Goal: Transaction & Acquisition: Purchase product/service

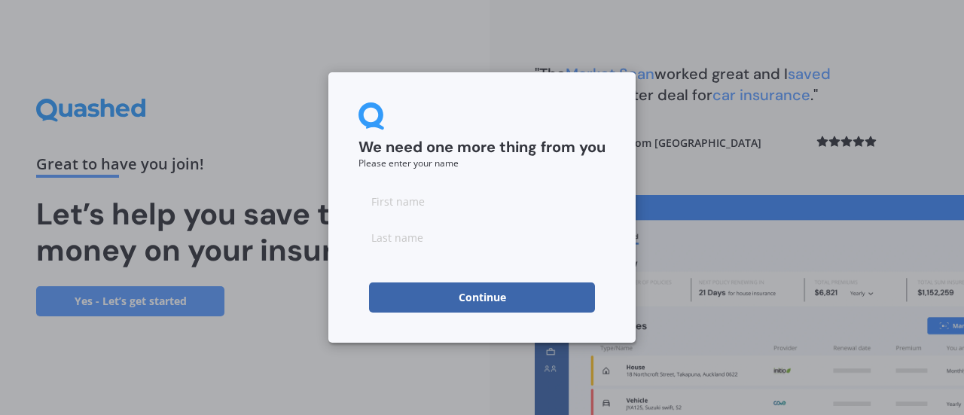
click at [409, 197] on input at bounding box center [482, 201] width 247 height 30
type input "[PERSON_NAME]"
click at [450, 245] on input at bounding box center [482, 237] width 247 height 30
type input "Ross"
click at [437, 291] on button "Continue" at bounding box center [482, 298] width 226 height 30
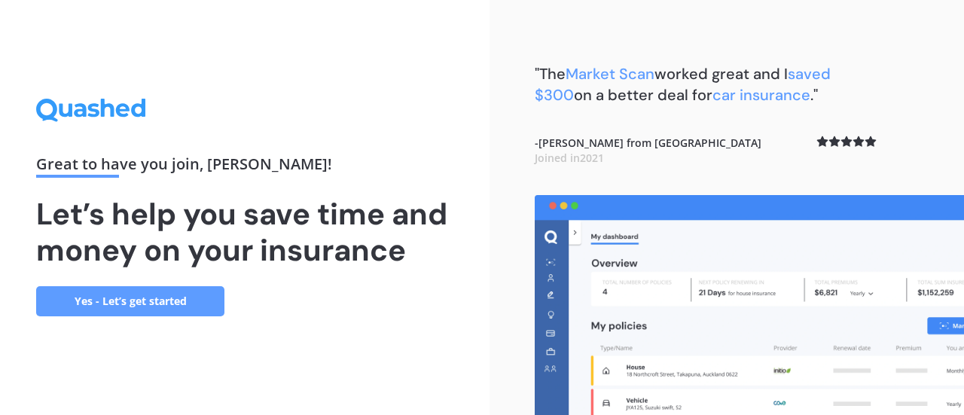
click at [146, 298] on link "Yes - Let’s get started" at bounding box center [130, 301] width 188 height 30
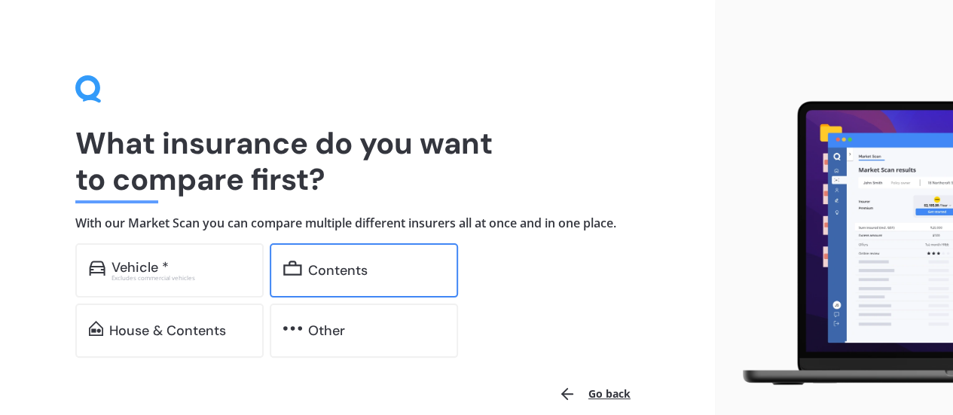
click at [313, 276] on div "Contents" at bounding box center [338, 270] width 60 height 15
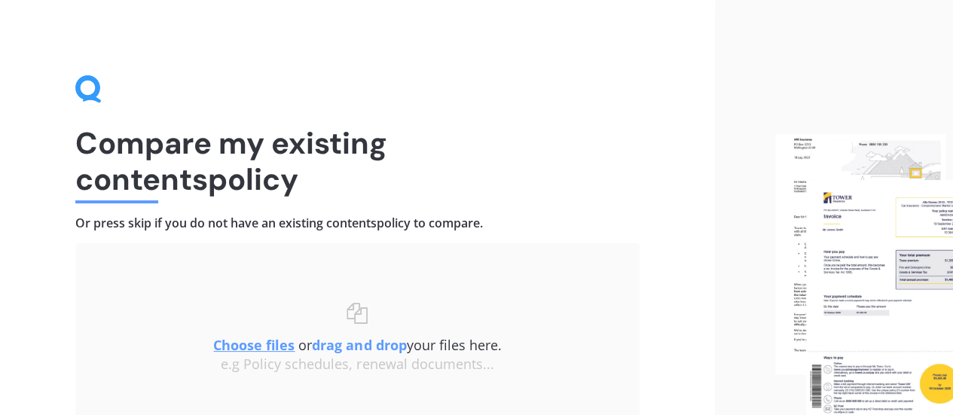
click at [246, 343] on u "Choose files" at bounding box center [253, 345] width 81 height 18
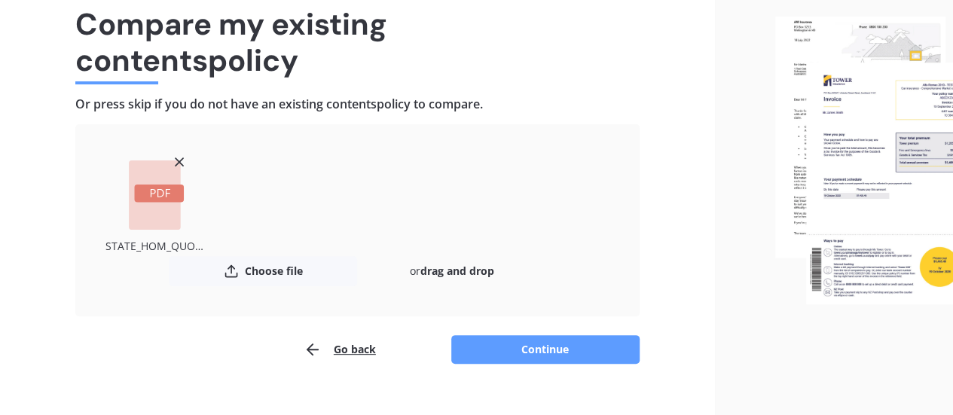
scroll to position [143, 0]
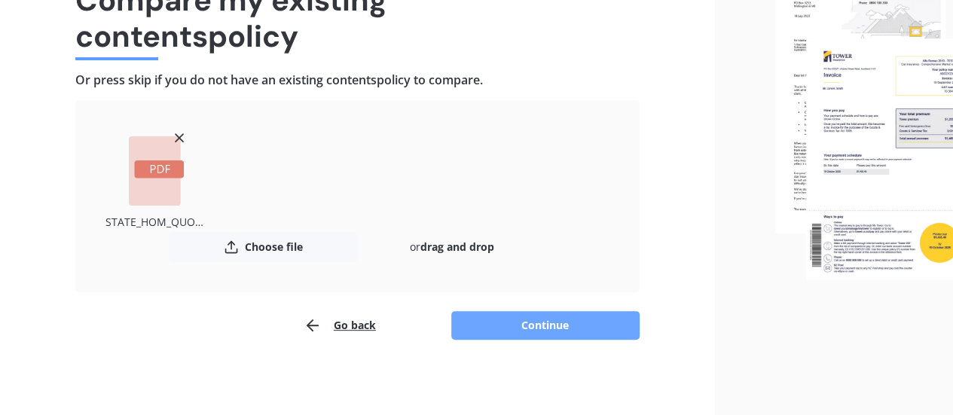
click at [573, 323] on button "Continue" at bounding box center [545, 325] width 188 height 29
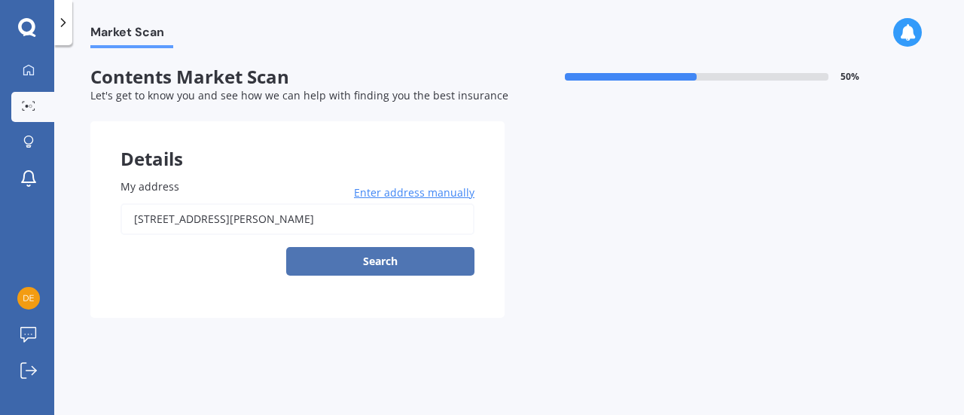
click at [381, 257] on button "Search" at bounding box center [380, 261] width 188 height 29
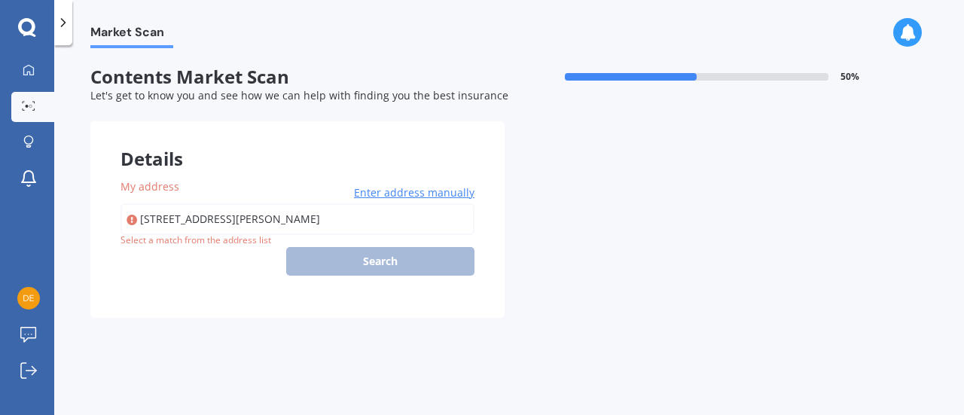
type input "103 Roseberry Avenue, Birkenhead, Auckland 0626"
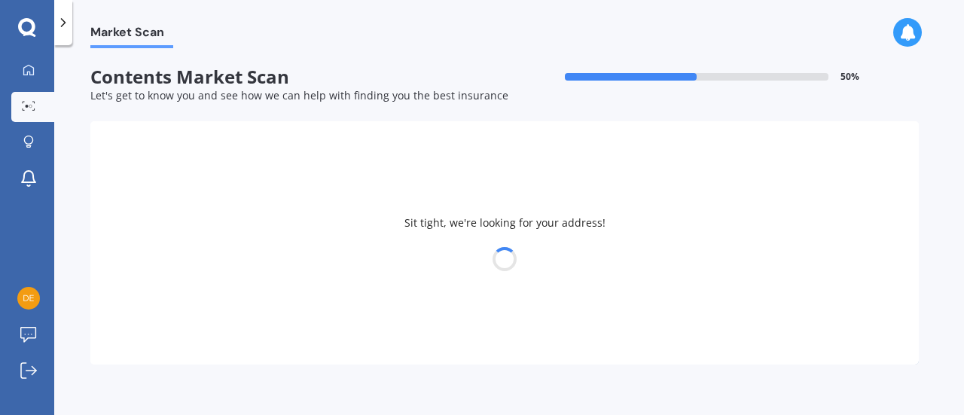
click at [342, 249] on div "Sit tight, we're looking for your address! Details My address 103 Roseberry Ave…" at bounding box center [504, 242] width 829 height 243
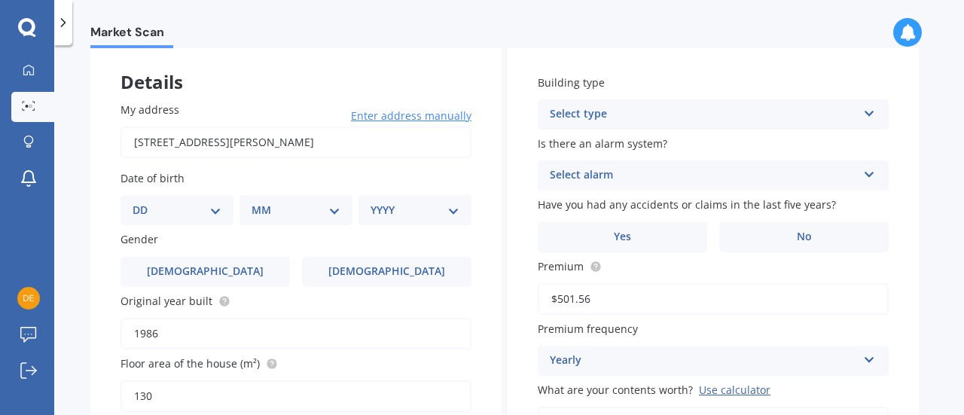
scroll to position [57, 0]
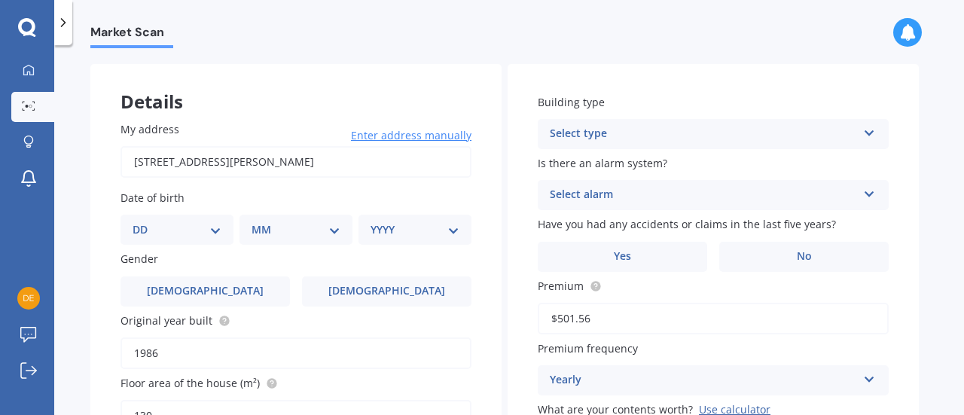
click at [866, 139] on div "Select type Freestanding Multi-unit (in a block of 6 or less) Multi-unit (in a …" at bounding box center [713, 134] width 351 height 30
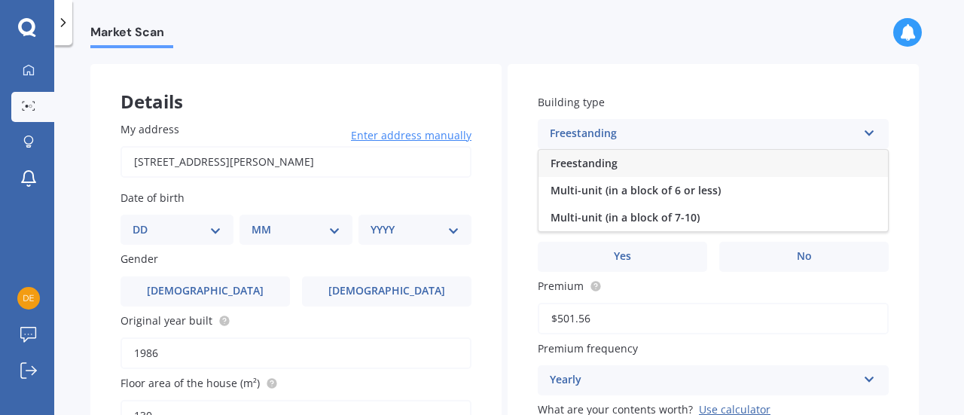
click at [865, 141] on div "Freestanding Freestanding Multi-unit (in a block of 6 or less) Multi-unit (in a…" at bounding box center [713, 134] width 351 height 30
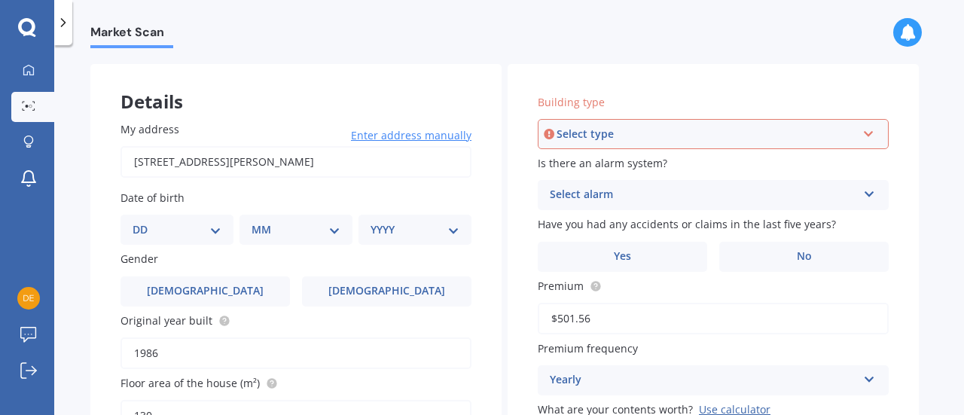
click at [866, 139] on div "Select type Freestanding Multi-unit (in a block of 6 or less) Multi-unit (in a …" at bounding box center [713, 134] width 351 height 30
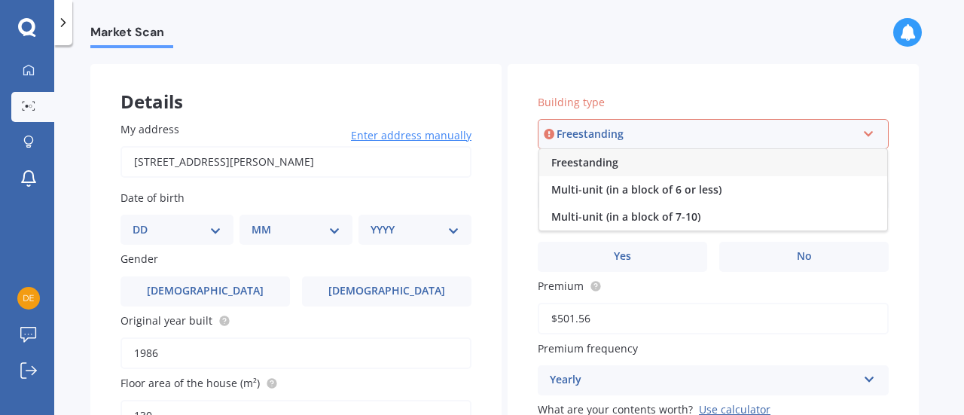
click at [567, 171] on div "Freestanding" at bounding box center [713, 162] width 348 height 27
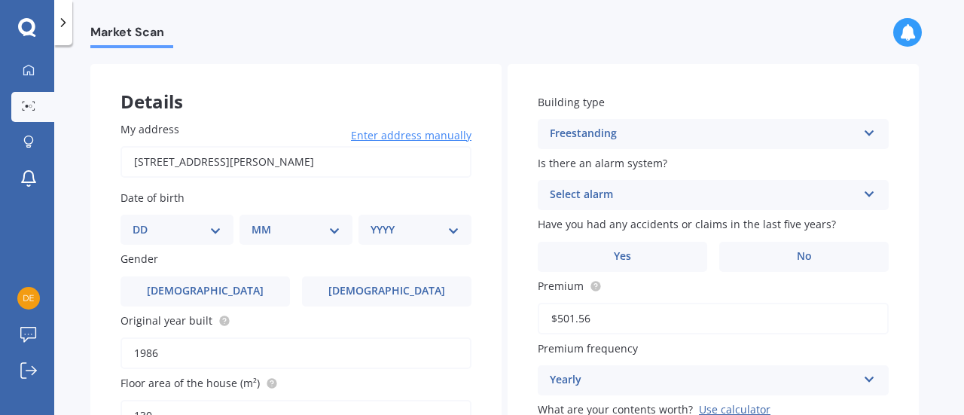
click at [871, 193] on icon at bounding box center [869, 191] width 13 height 11
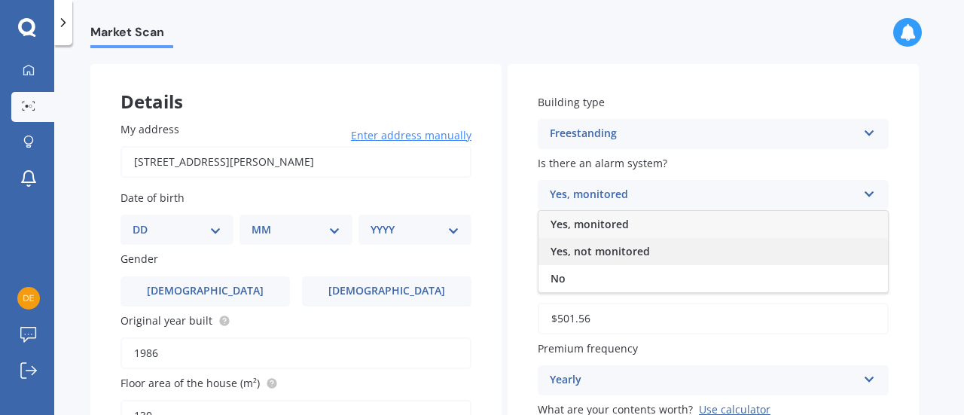
click at [583, 259] on div "Yes, not monitored" at bounding box center [714, 251] width 350 height 27
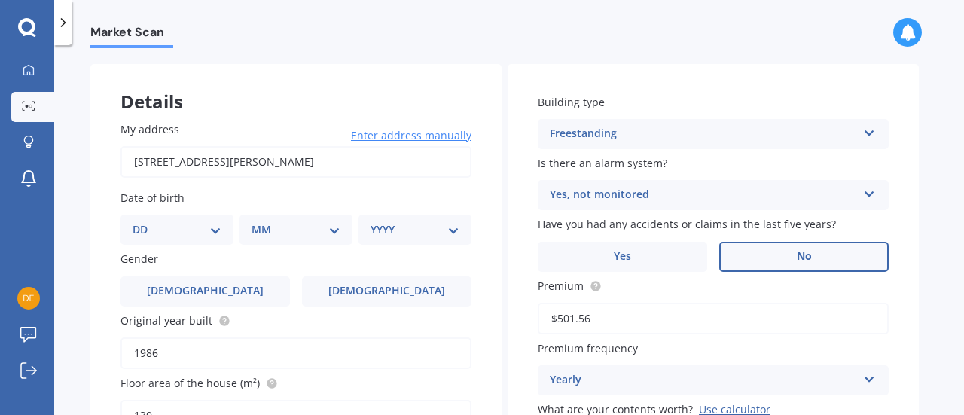
click at [825, 250] on label "No" at bounding box center [805, 257] width 170 height 30
click at [0, 0] on input "No" at bounding box center [0, 0] width 0 height 0
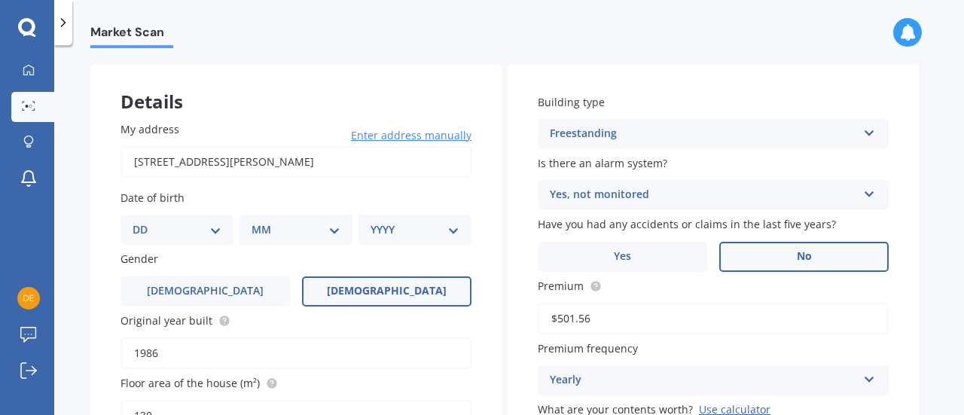
click at [369, 291] on span "Female" at bounding box center [387, 291] width 120 height 13
click at [0, 0] on input "Female" at bounding box center [0, 0] width 0 height 0
click at [209, 227] on select "DD 01 02 03 04 05 06 07 08 09 10 11 12 13 14 15 16 17 18 19 20 21 22 23 24 25 2…" at bounding box center [177, 230] width 89 height 17
select select "21"
click at [145, 222] on select "DD 01 02 03 04 05 06 07 08 09 10 11 12 13 14 15 16 17 18 19 20 21 22 23 24 25 2…" at bounding box center [177, 230] width 89 height 17
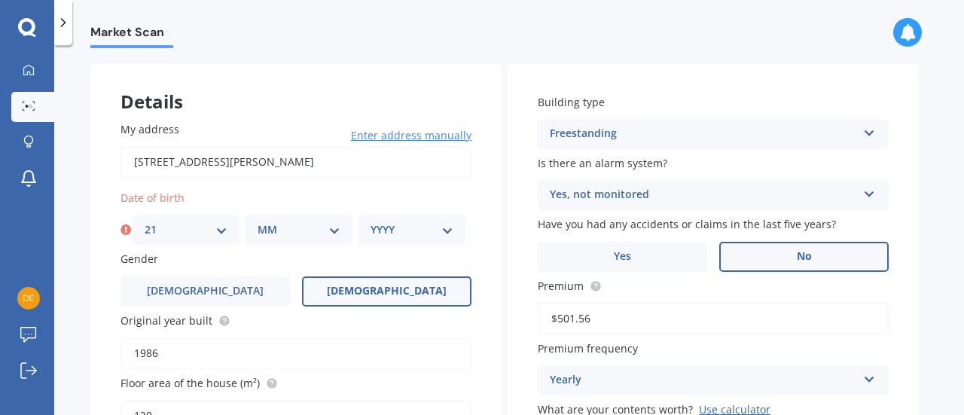
click at [329, 230] on select "MM 01 02 03 04 05 06 07 08 09 10 11 12" at bounding box center [299, 230] width 83 height 17
select select "03"
click at [258, 222] on select "MM 01 02 03 04 05 06 07 08 09 10 11 12" at bounding box center [299, 230] width 83 height 17
click at [447, 228] on select "YYYY 2009 2008 2007 2006 2005 2004 2003 2002 2001 2000 1999 1998 1997 1996 1995…" at bounding box center [412, 230] width 83 height 17
select select "1970"
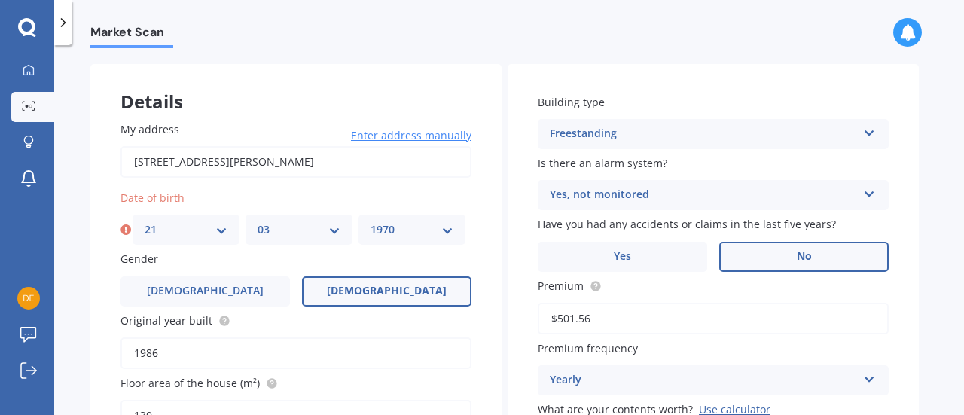
click at [371, 222] on select "YYYY 2009 2008 2007 2006 2005 2004 2003 2002 2001 2000 1999 1998 1997 1996 1995…" at bounding box center [412, 230] width 83 height 17
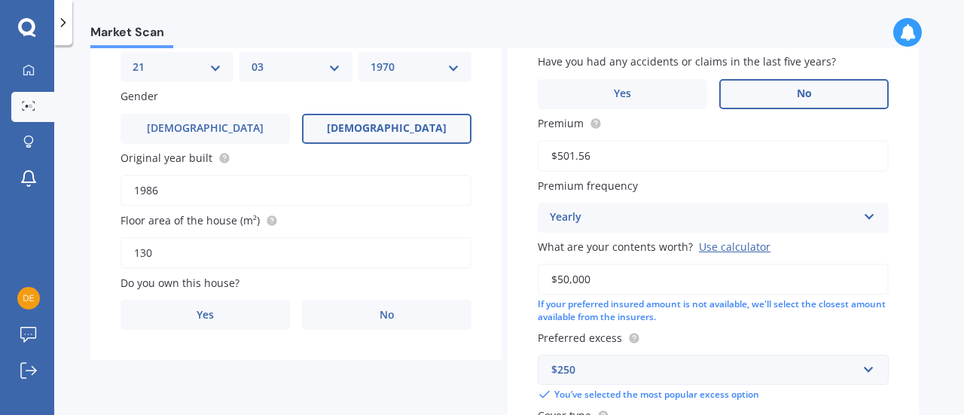
scroll to position [222, 0]
click at [364, 305] on label "No" at bounding box center [387, 313] width 170 height 30
click at [0, 0] on input "No" at bounding box center [0, 0] width 0 height 0
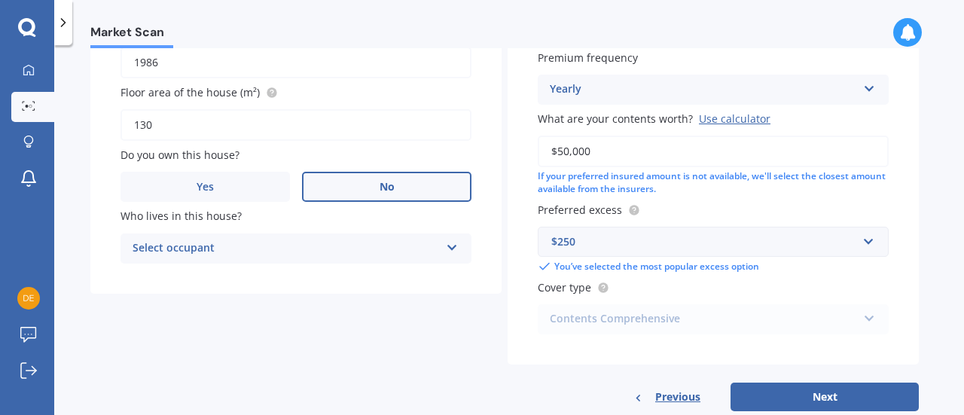
scroll to position [386, 0]
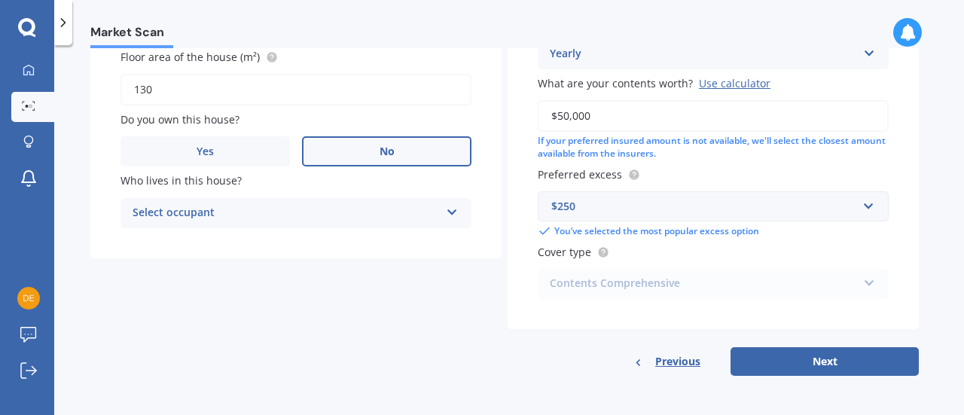
click at [454, 210] on icon at bounding box center [452, 209] width 13 height 11
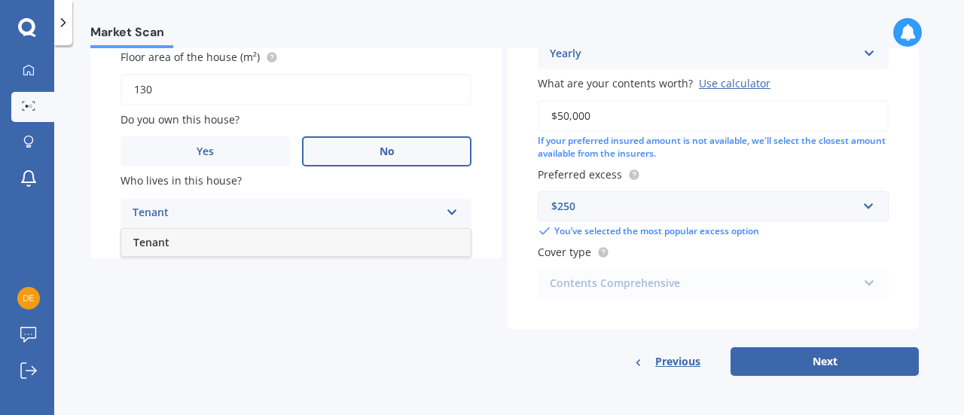
click at [454, 210] on icon at bounding box center [452, 209] width 13 height 11
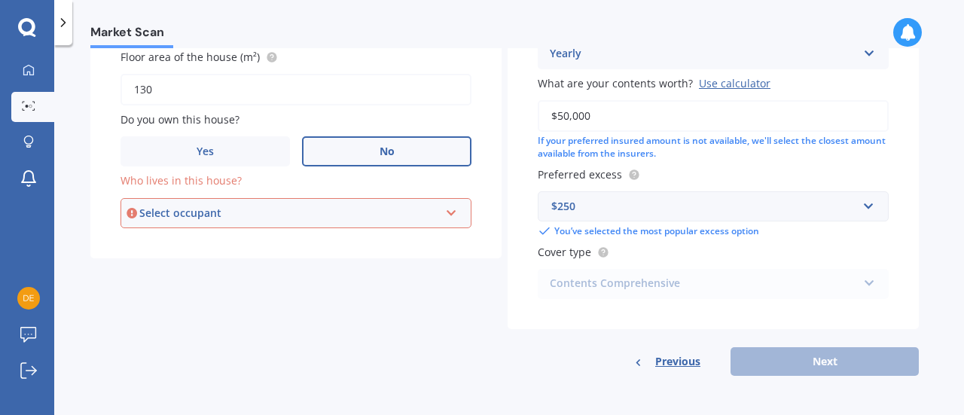
click at [454, 210] on icon at bounding box center [451, 210] width 13 height 11
click at [228, 237] on div "Tenant" at bounding box center [296, 241] width 348 height 27
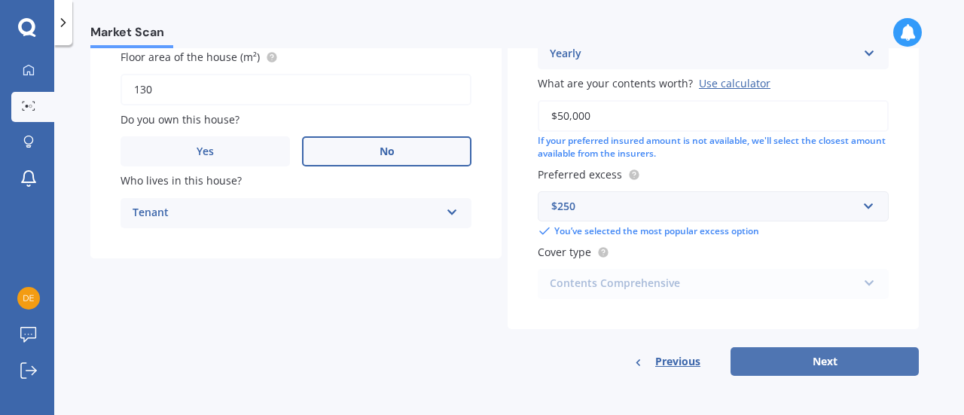
click at [836, 363] on button "Next" at bounding box center [825, 361] width 188 height 29
select select "21"
select select "03"
select select "1970"
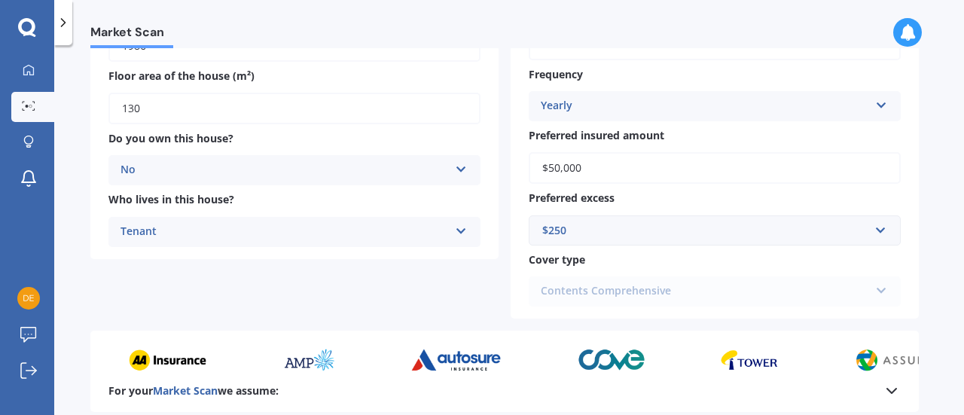
scroll to position [320, 0]
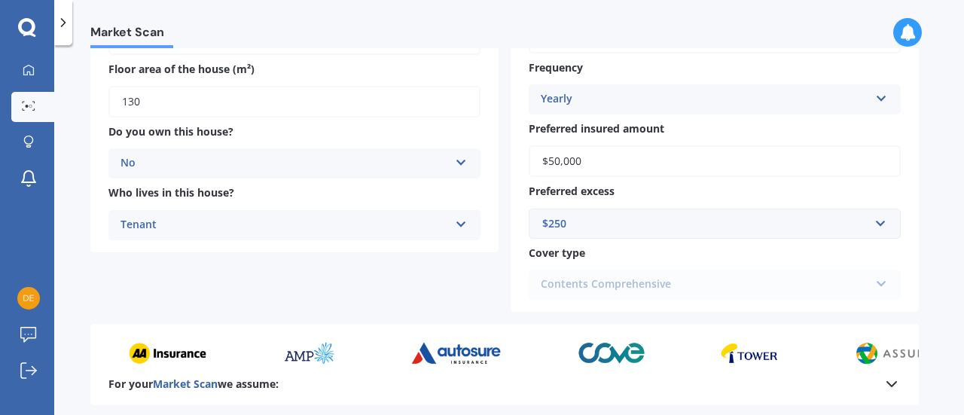
click at [888, 283] on div "Contents Comprehensive Contents Essential Contents Comprehensive" at bounding box center [715, 285] width 372 height 30
click at [877, 282] on div "Contents Comprehensive Contents Essential Contents Comprehensive" at bounding box center [715, 285] width 372 height 30
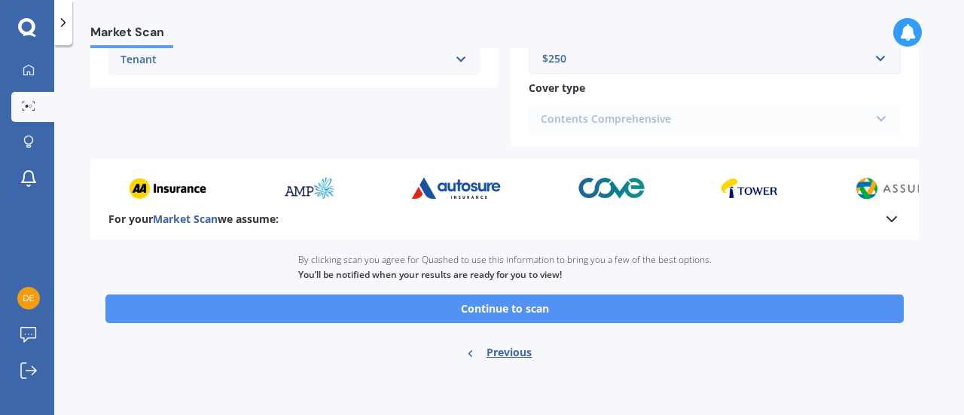
click at [660, 305] on button "Continue to scan" at bounding box center [504, 309] width 799 height 29
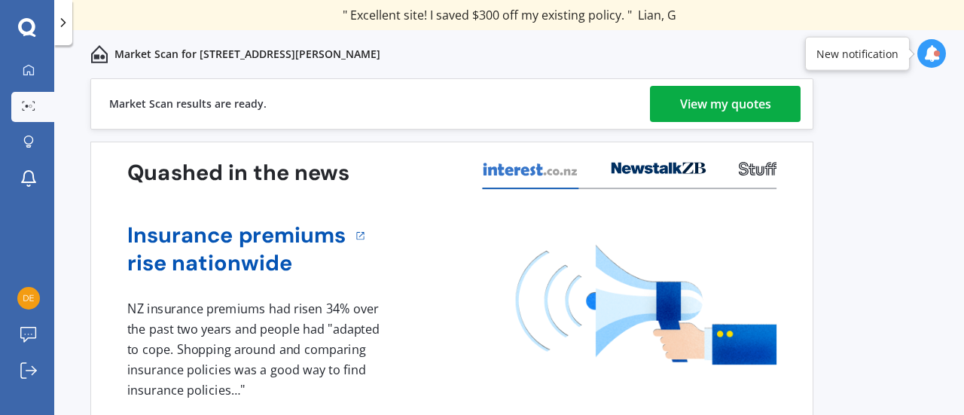
click at [710, 102] on div "View my quotes" at bounding box center [725, 104] width 91 height 36
